Goal: Find specific page/section: Find specific page/section

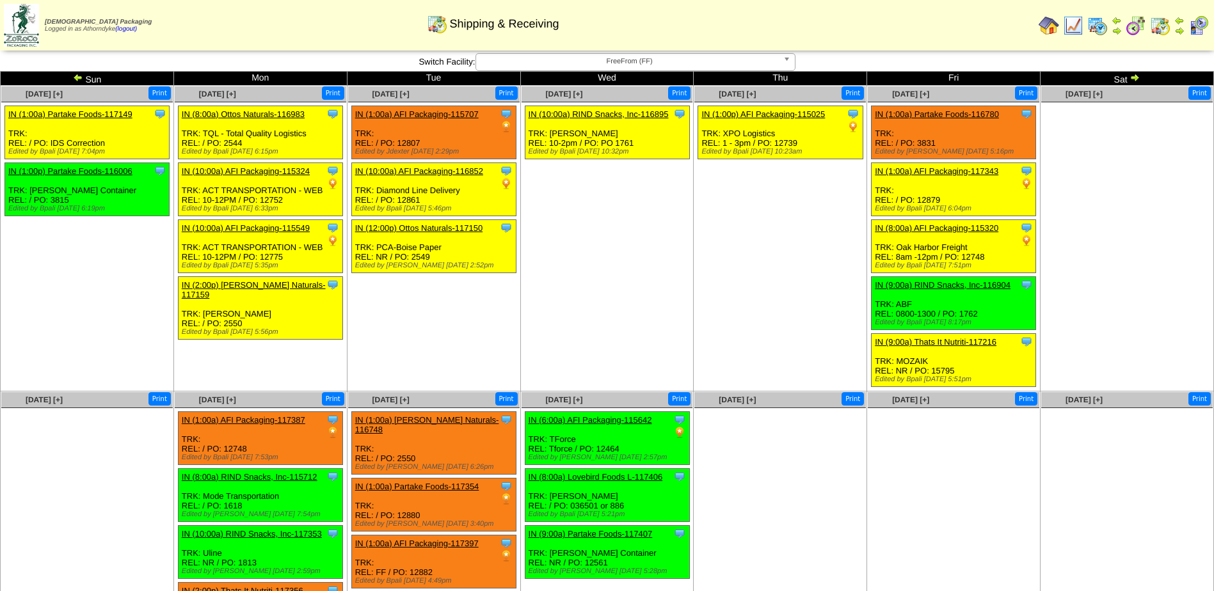
click at [1096, 24] on img at bounding box center [1097, 25] width 20 height 20
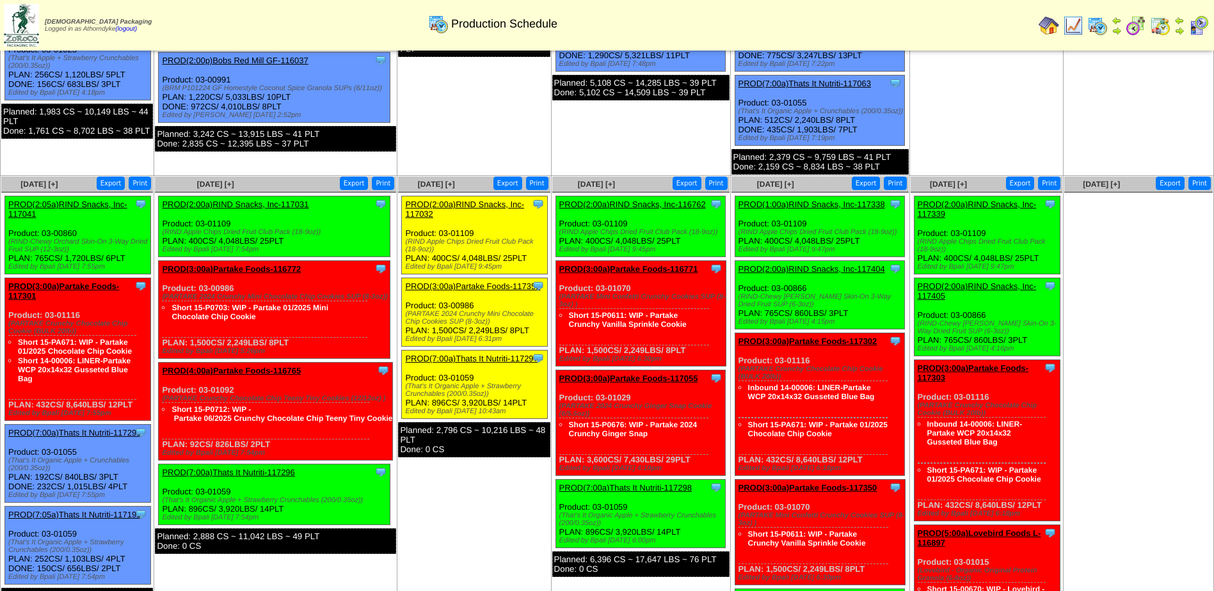
scroll to position [448, 0]
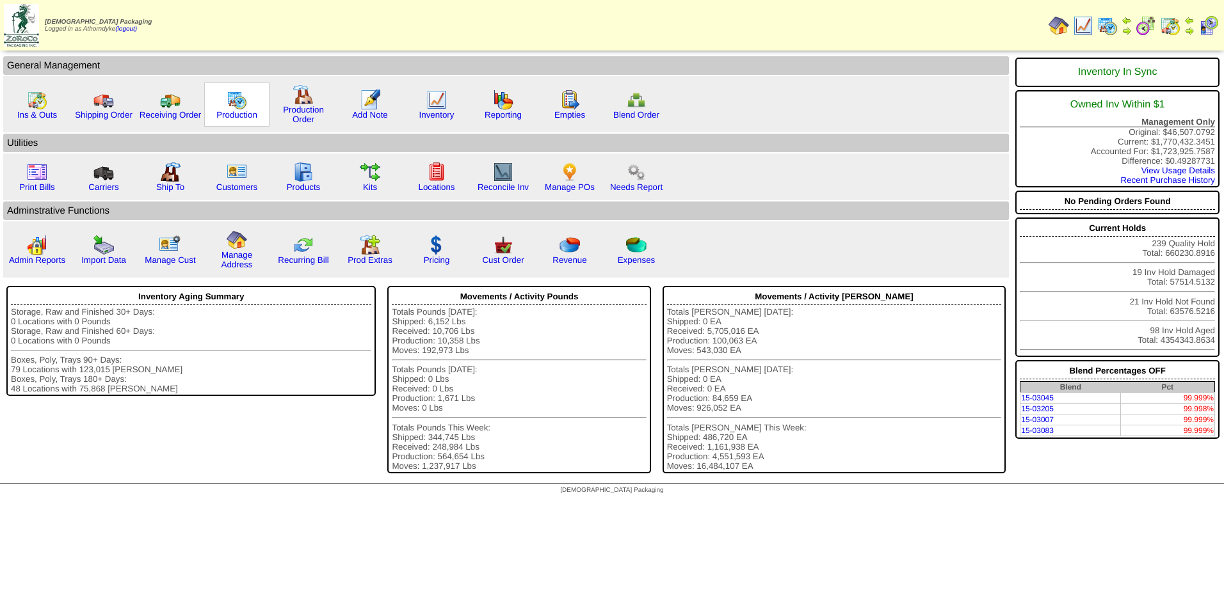
click at [228, 108] on img at bounding box center [237, 100] width 20 height 20
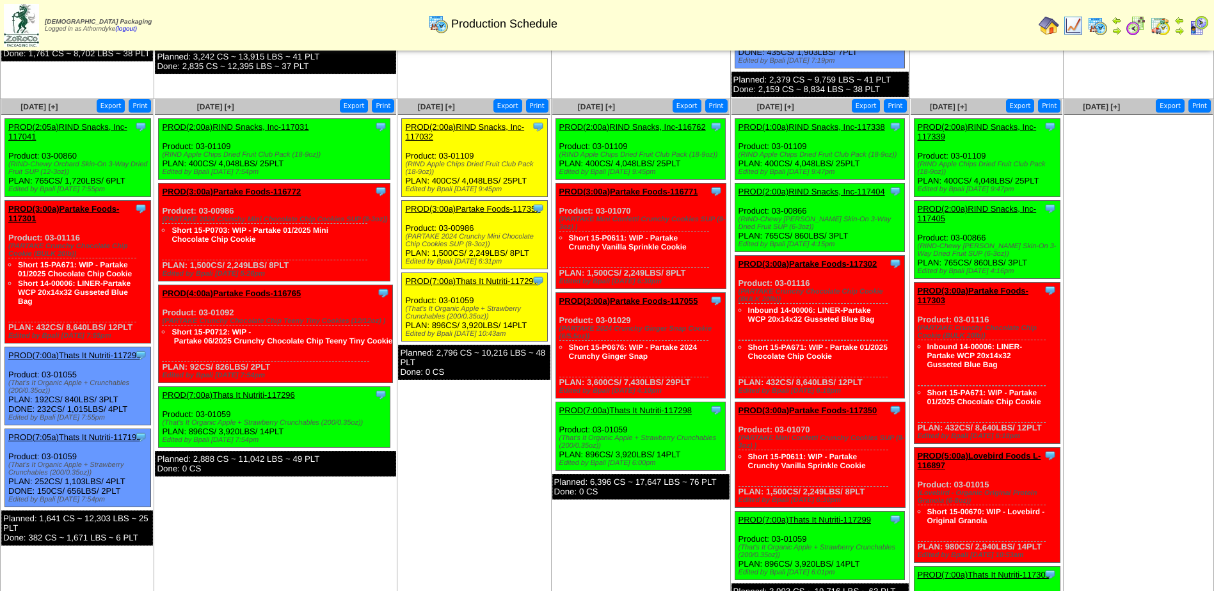
scroll to position [512, 0]
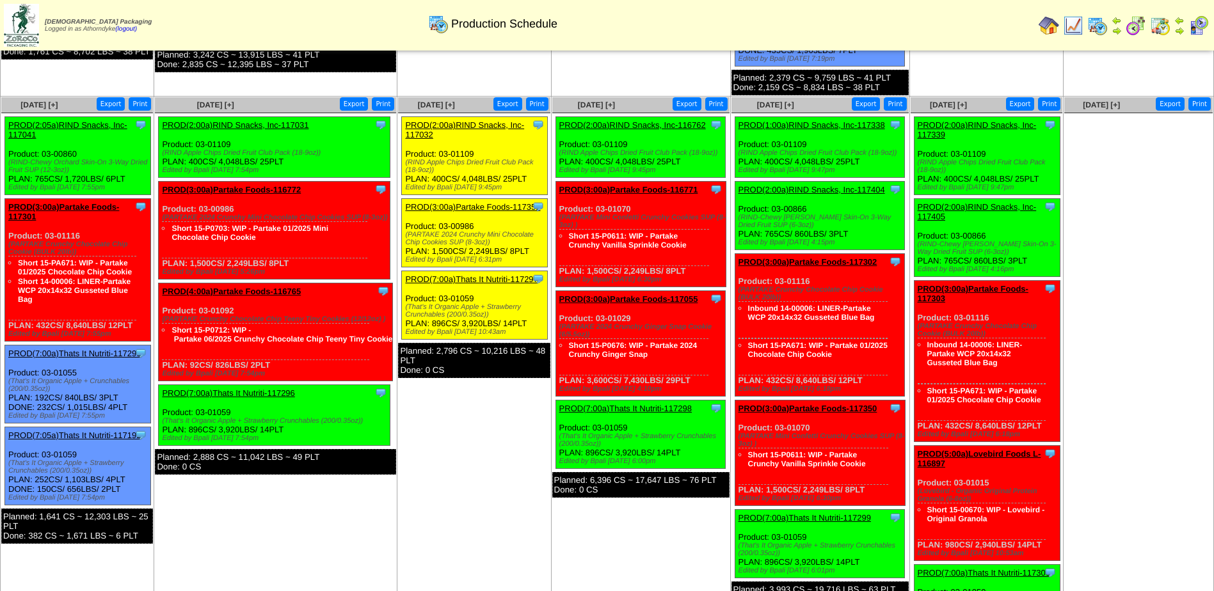
drag, startPoint x: 577, startPoint y: 271, endPoint x: 627, endPoint y: 269, distance: 50.0
click at [627, 269] on div "Clone Item PROD(3:00a)Partake Foods-116771 Partake Foods ScheduleID: 116771 449…" at bounding box center [641, 235] width 170 height 106
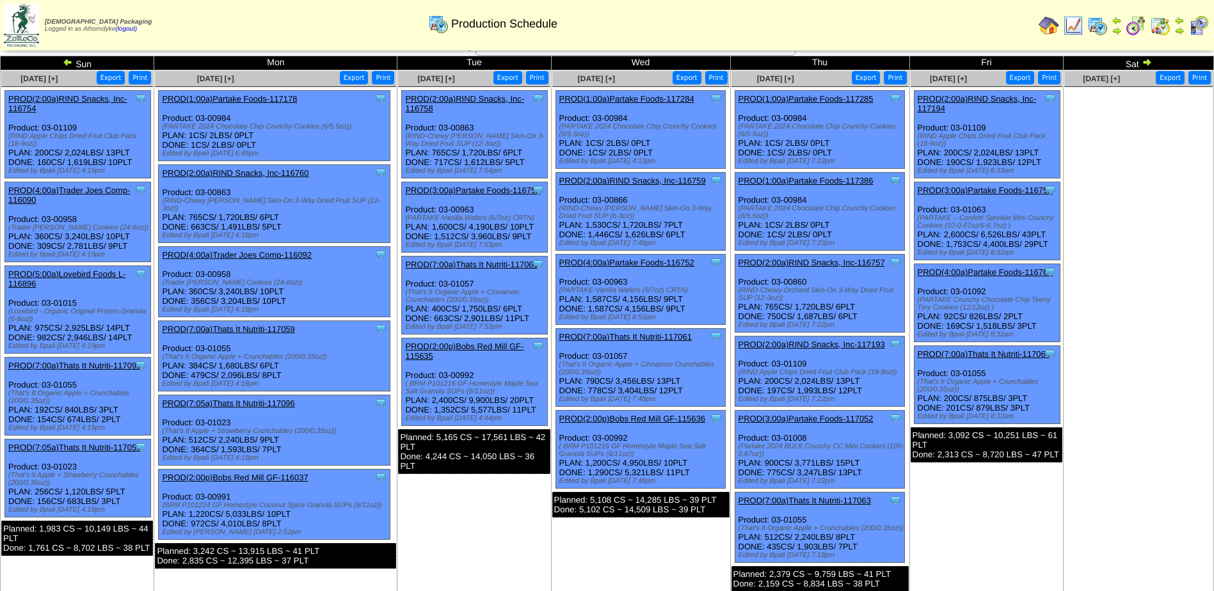
scroll to position [0, 0]
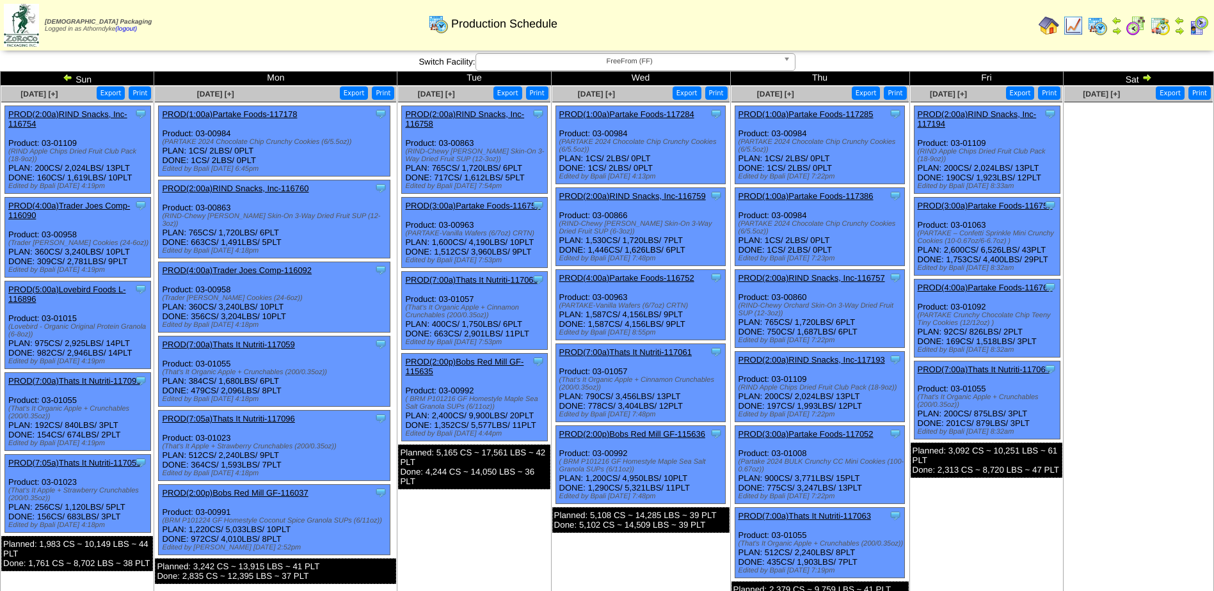
click at [1148, 77] on img at bounding box center [1147, 77] width 10 height 10
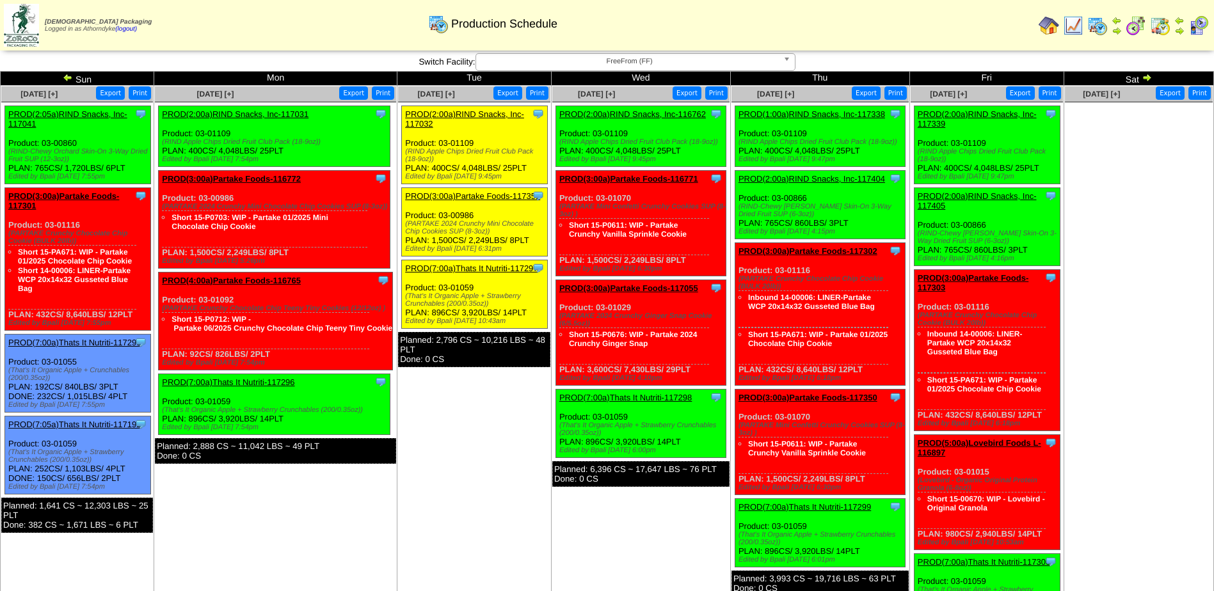
click at [97, 200] on link "PROD(3:00a)Partake Foods-117301" at bounding box center [63, 200] width 111 height 19
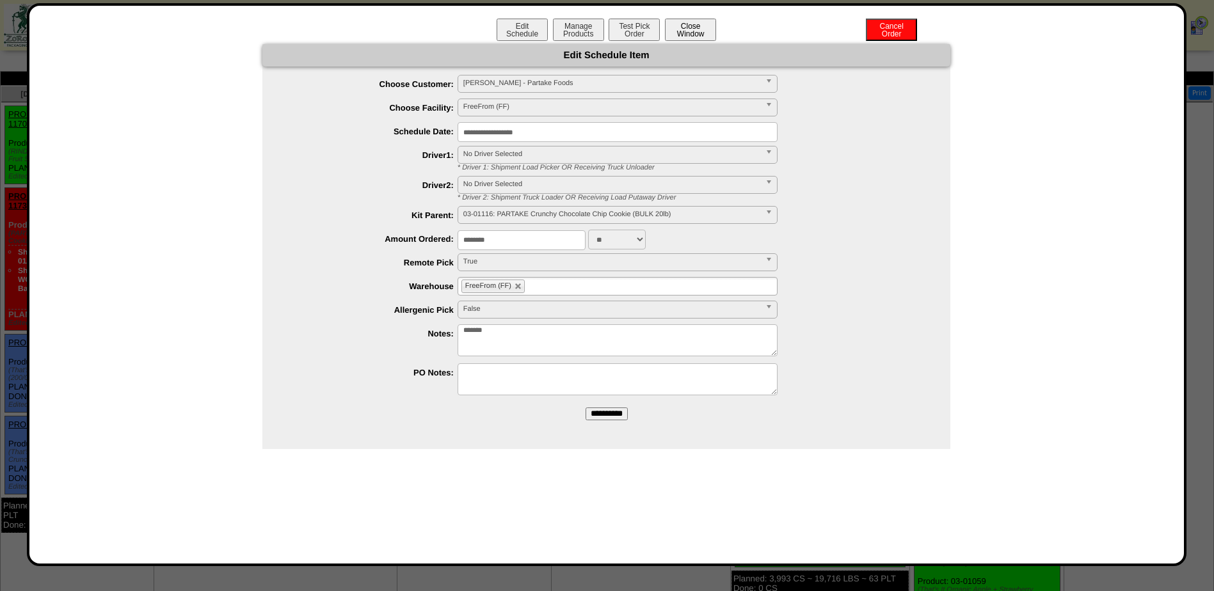
click at [703, 34] on button "Close Window" at bounding box center [690, 30] width 51 height 22
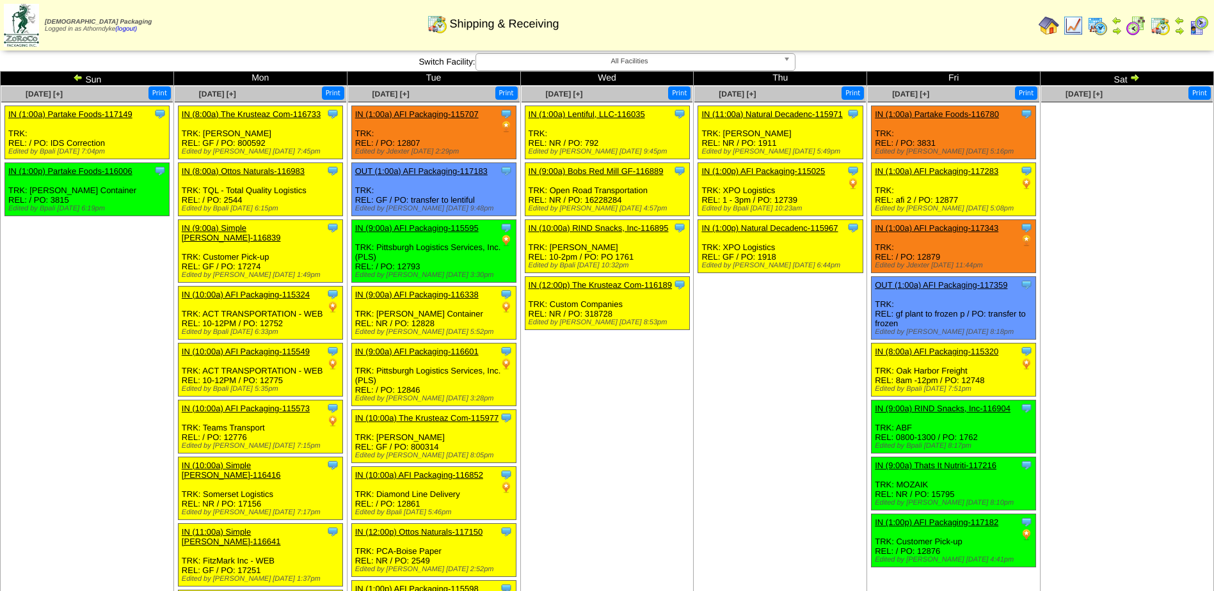
click at [673, 60] on span "All Facilities" at bounding box center [629, 61] width 297 height 15
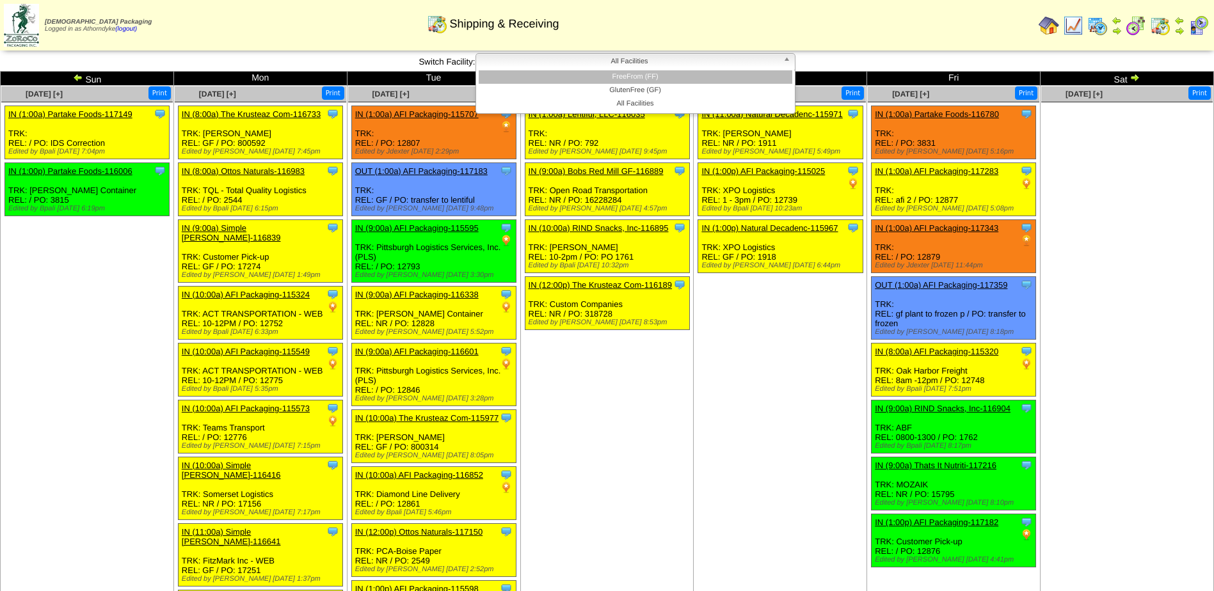
click at [636, 81] on li "FreeFrom (FF)" at bounding box center [636, 76] width 314 height 13
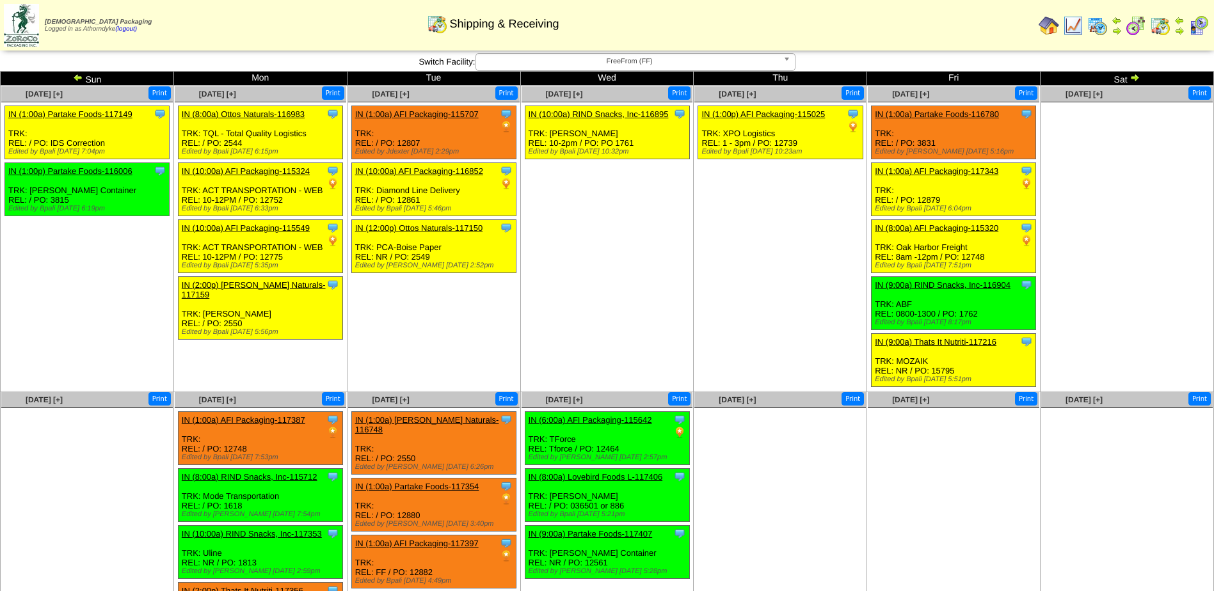
click at [1043, 29] on img at bounding box center [1049, 25] width 20 height 20
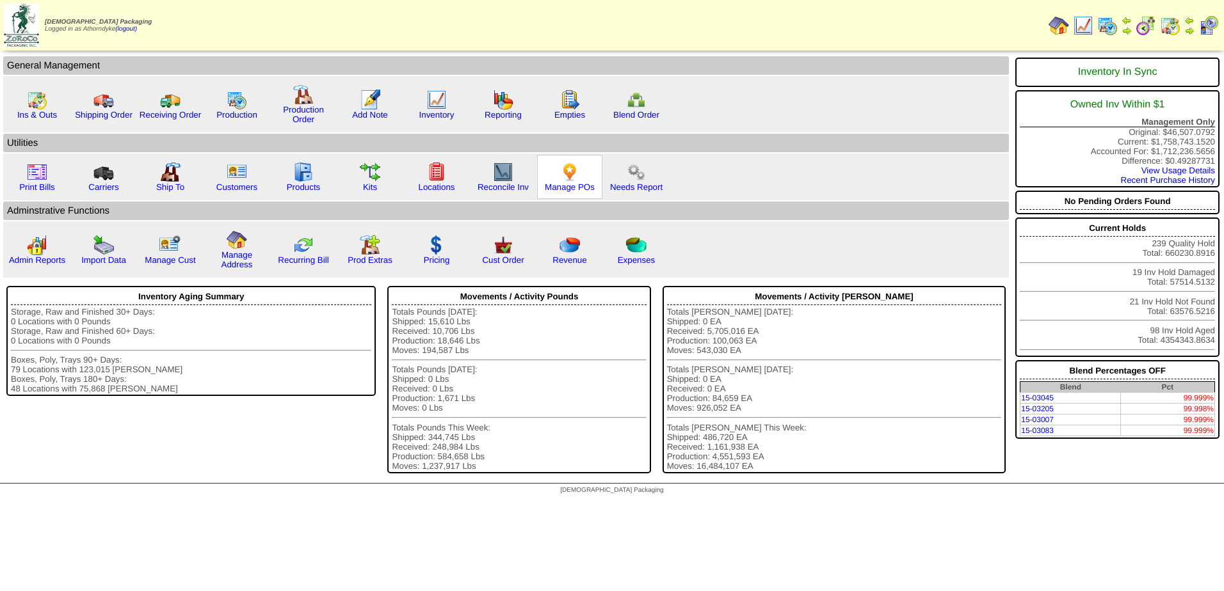
click at [575, 172] on img at bounding box center [569, 172] width 20 height 20
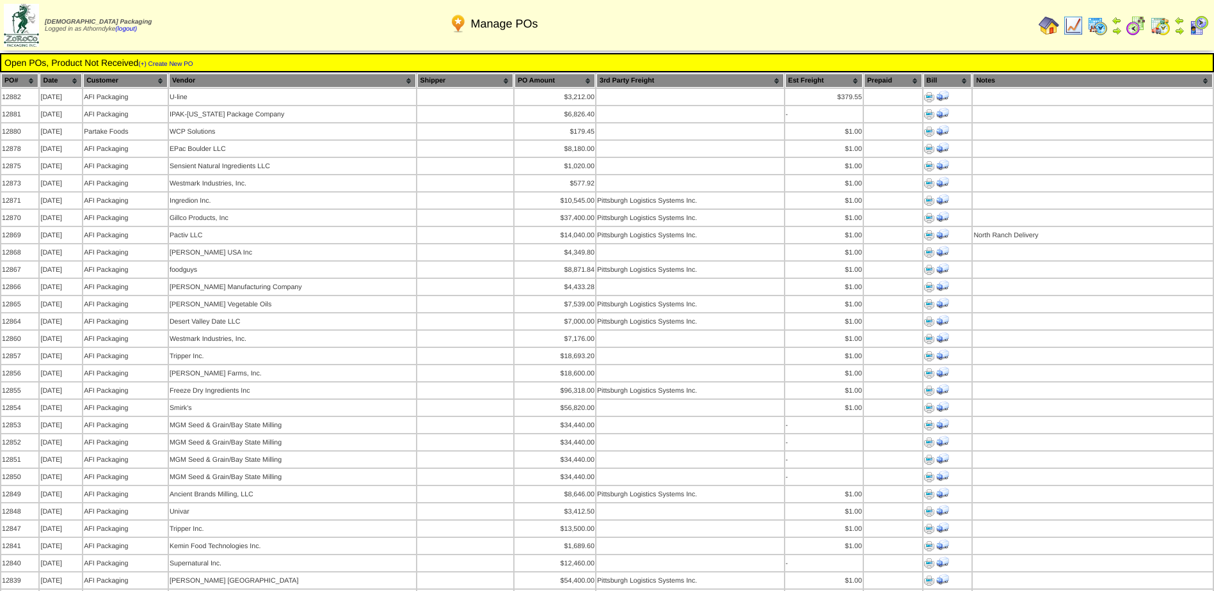
click at [1096, 26] on img at bounding box center [1097, 25] width 20 height 20
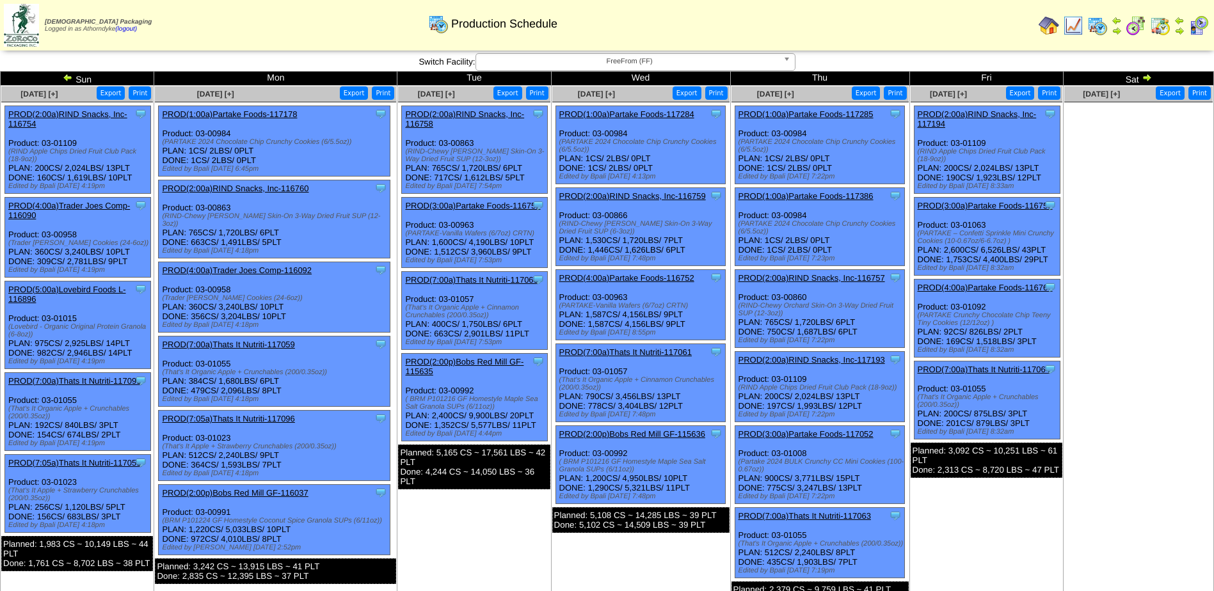
click at [1161, 27] on img at bounding box center [1160, 25] width 20 height 20
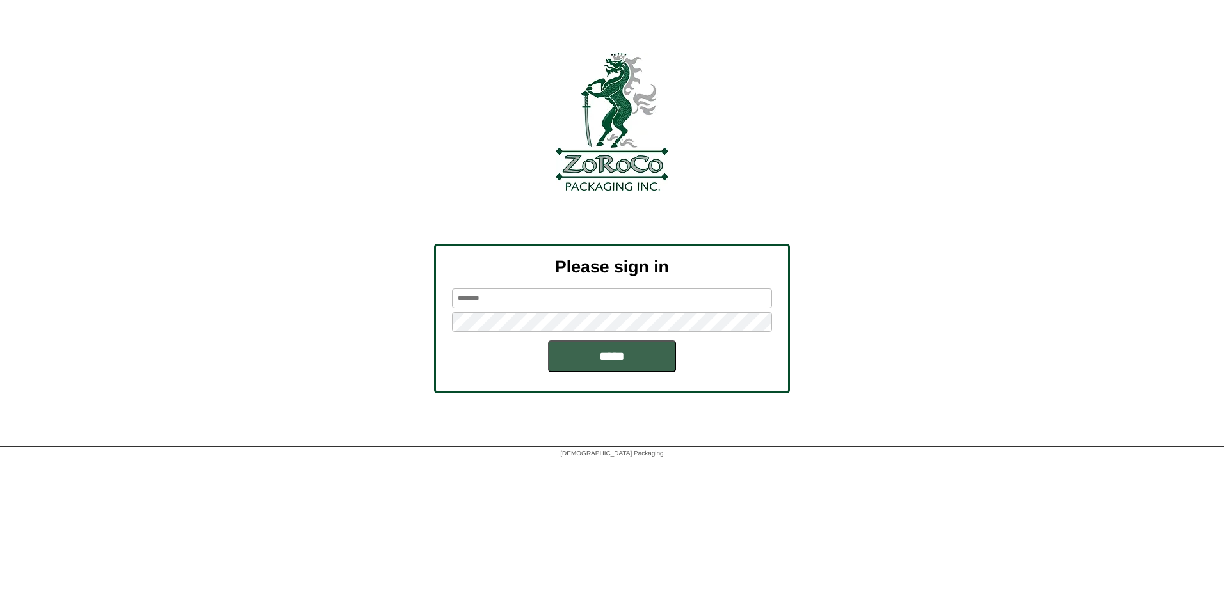
type input "**********"
click at [62, 418] on div at bounding box center [612, 420] width 1224 height 53
type input "**********"
click at [610, 355] on input "*****" at bounding box center [612, 356] width 128 height 32
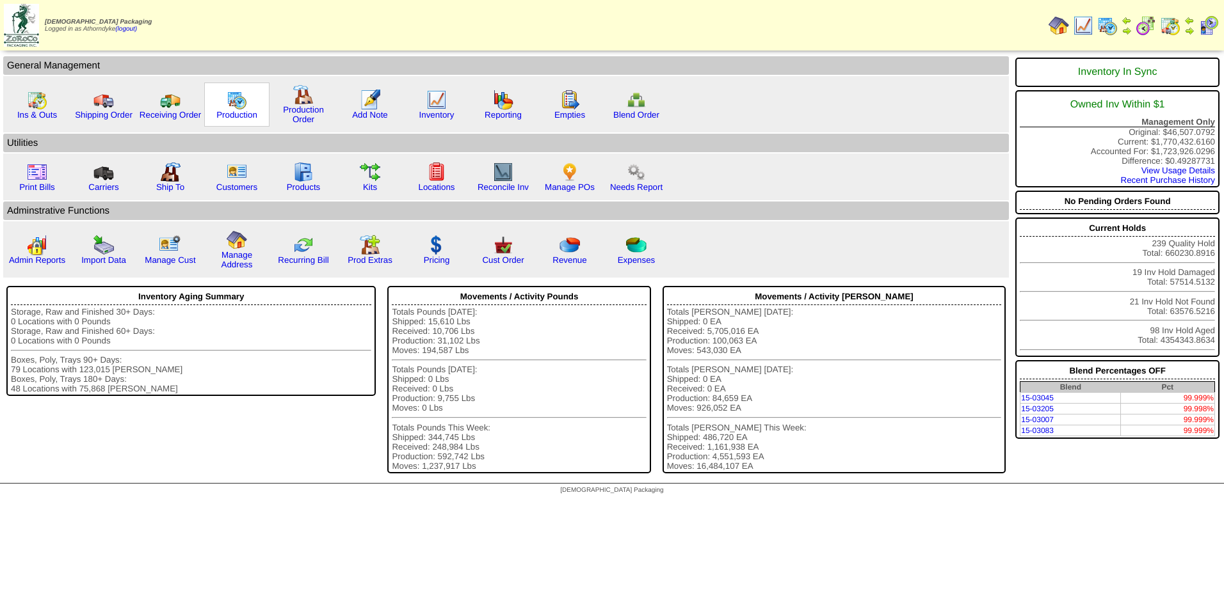
click at [252, 99] on div "Production" at bounding box center [236, 105] width 65 height 44
click at [229, 118] on link "Production" at bounding box center [236, 115] width 41 height 10
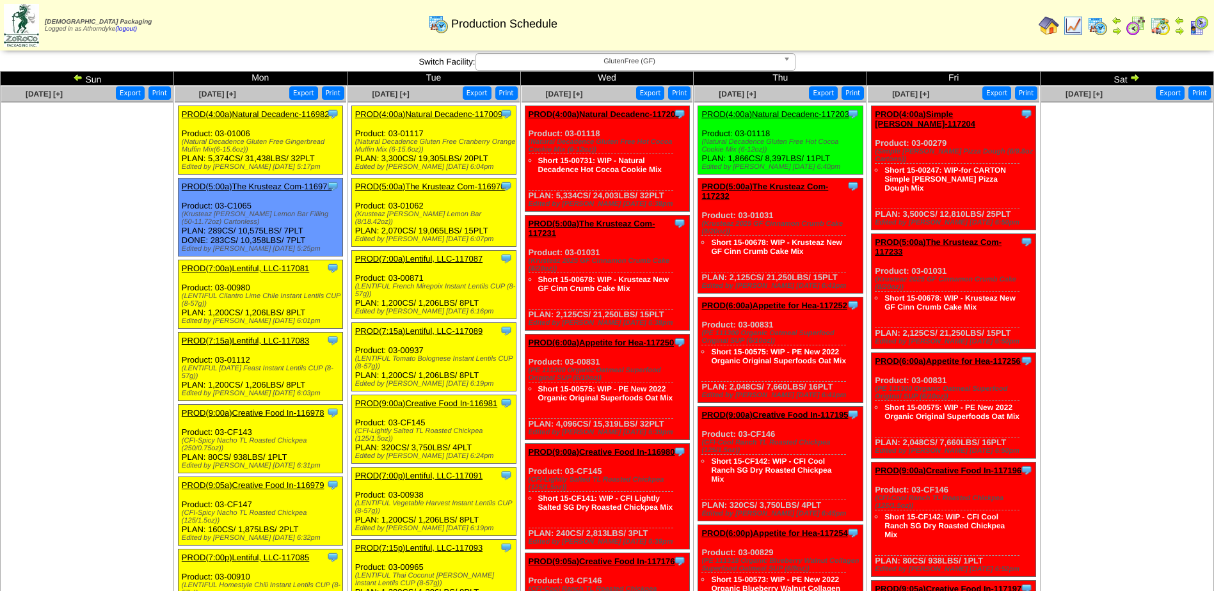
click at [75, 79] on img at bounding box center [78, 77] width 10 height 10
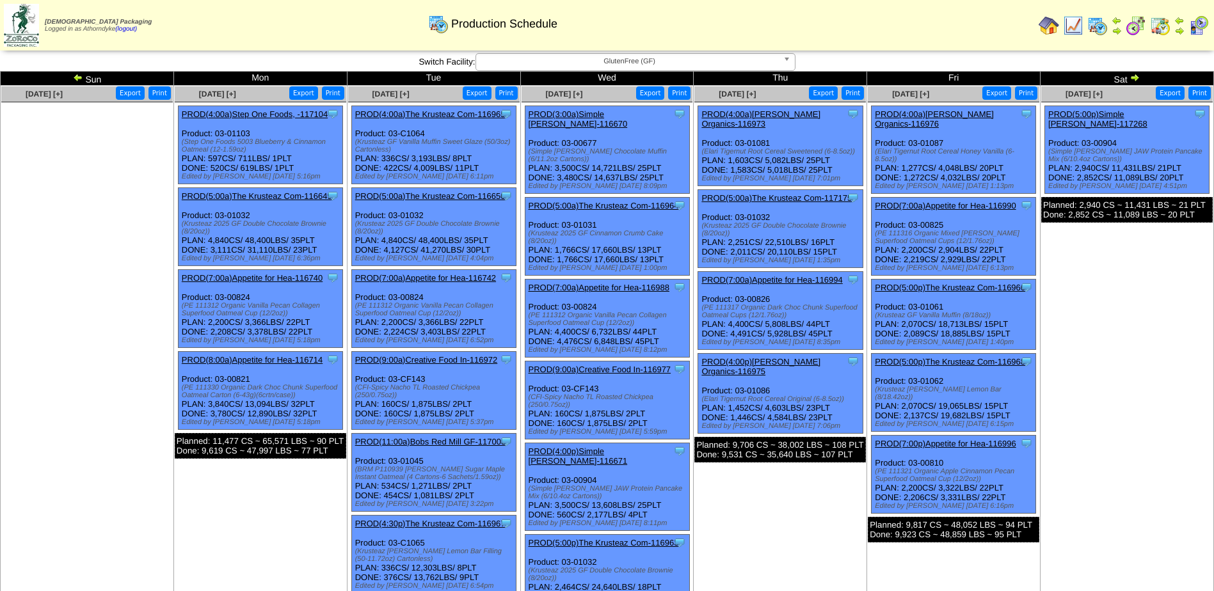
click at [671, 65] on span "GlutenFree (GF)" at bounding box center [629, 61] width 297 height 15
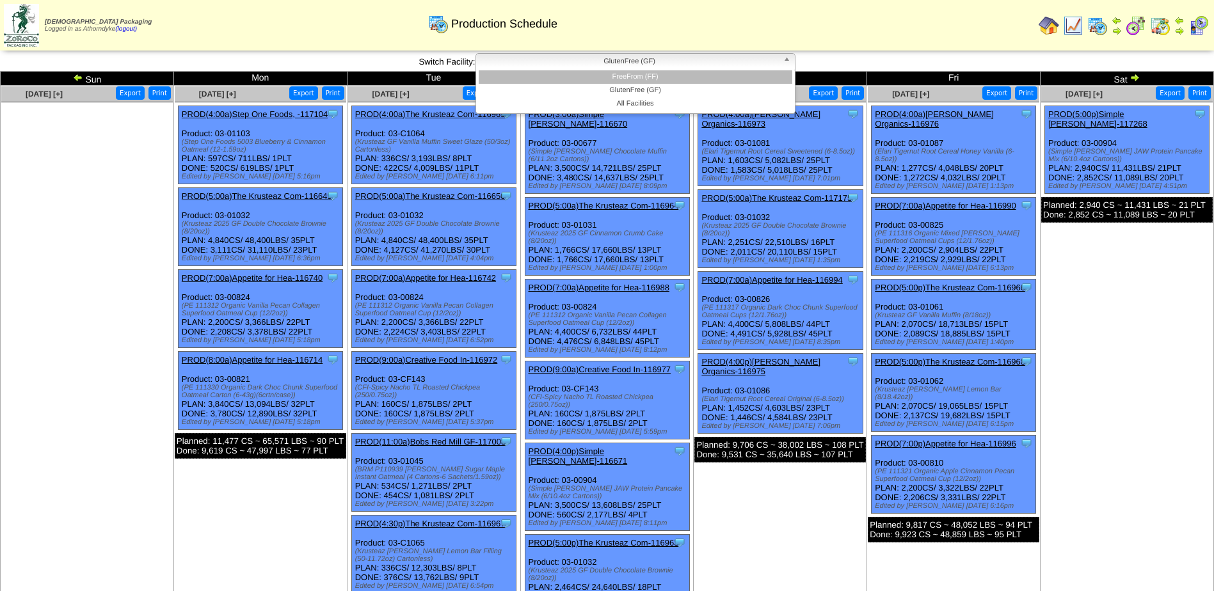
click at [658, 82] on li "FreeFrom (FF)" at bounding box center [636, 76] width 314 height 13
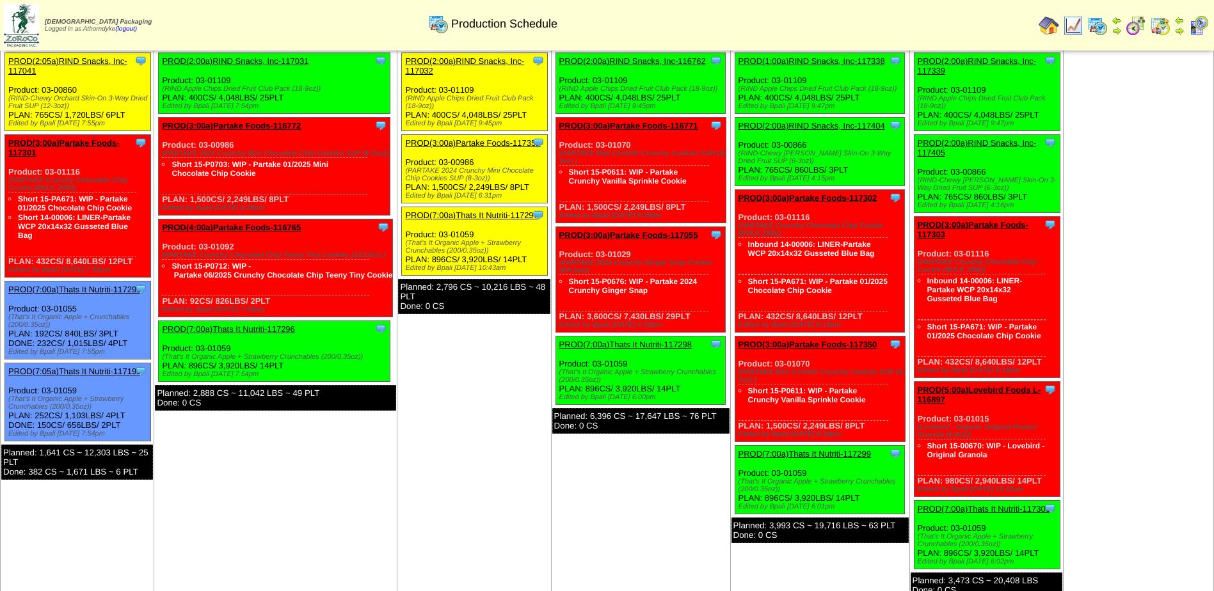
scroll to position [512, 0]
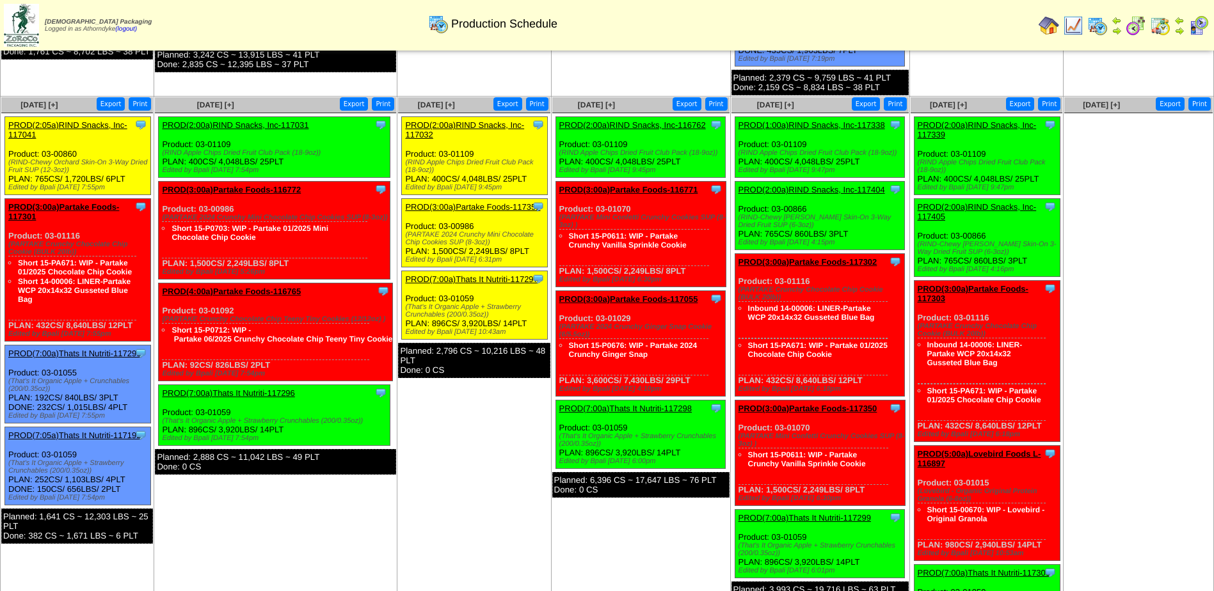
click at [1162, 186] on ul at bounding box center [1138, 209] width 148 height 192
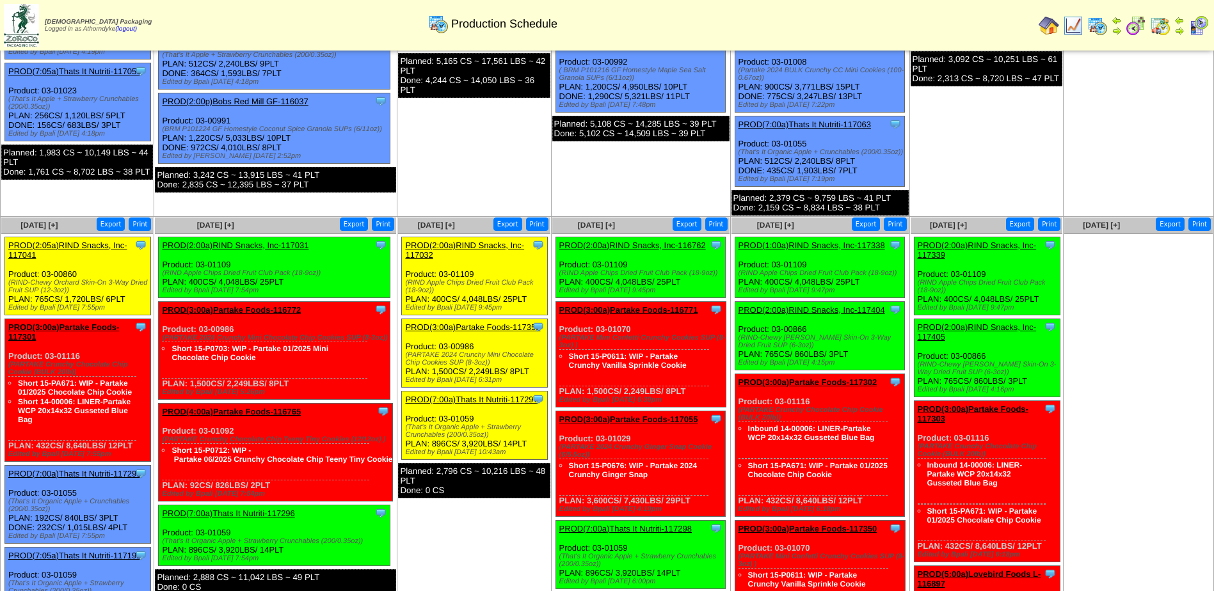
scroll to position [320, 0]
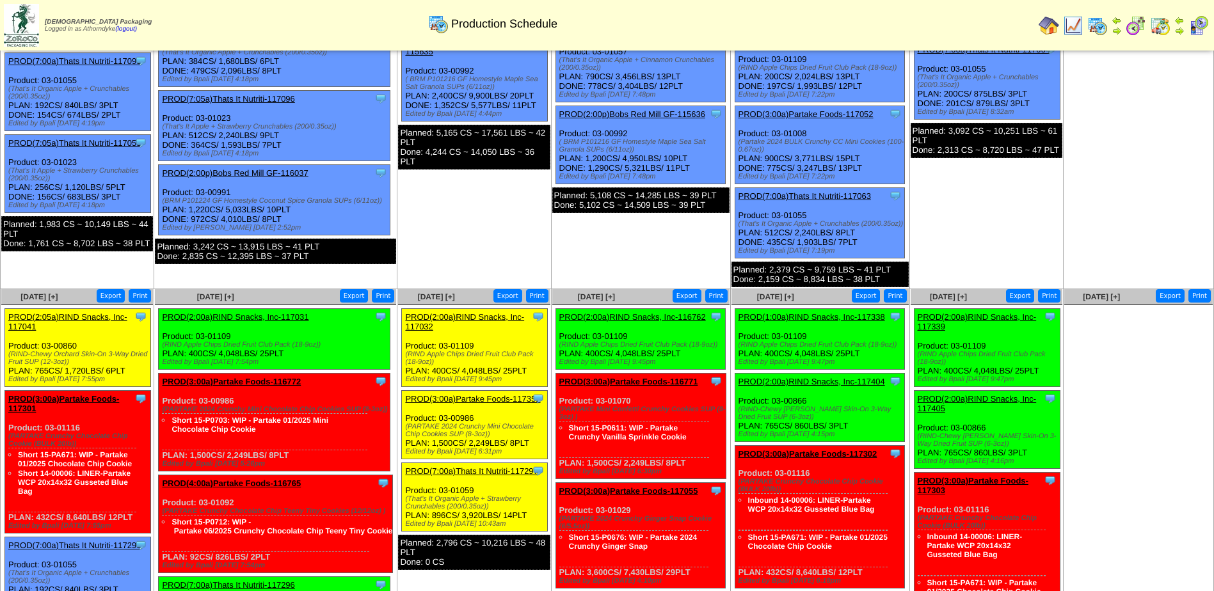
click at [1101, 99] on td "[DATE] [+] Print Export" at bounding box center [1139, 27] width 150 height 523
